Goal: Find specific page/section: Find specific page/section

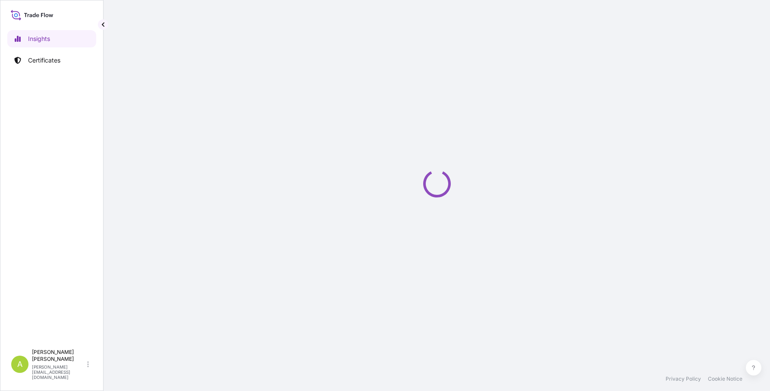
select select "2025"
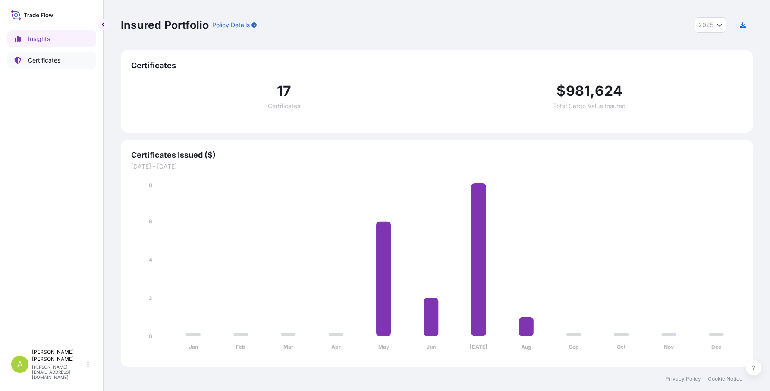
click at [44, 63] on p "Certificates" at bounding box center [44, 60] width 32 height 9
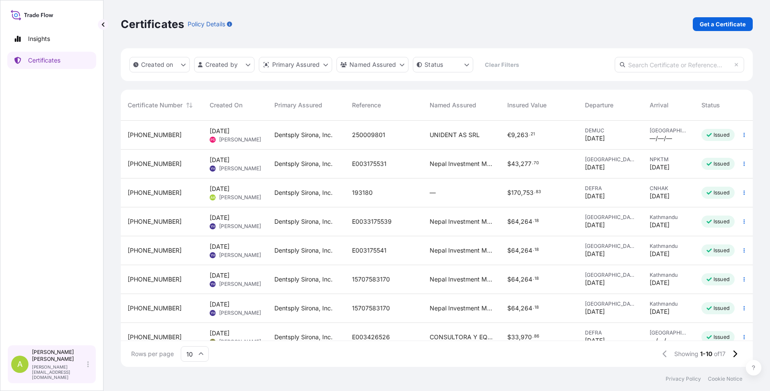
click at [60, 363] on p "[PERSON_NAME]" at bounding box center [58, 356] width 53 height 14
